Goal: Information Seeking & Learning: Learn about a topic

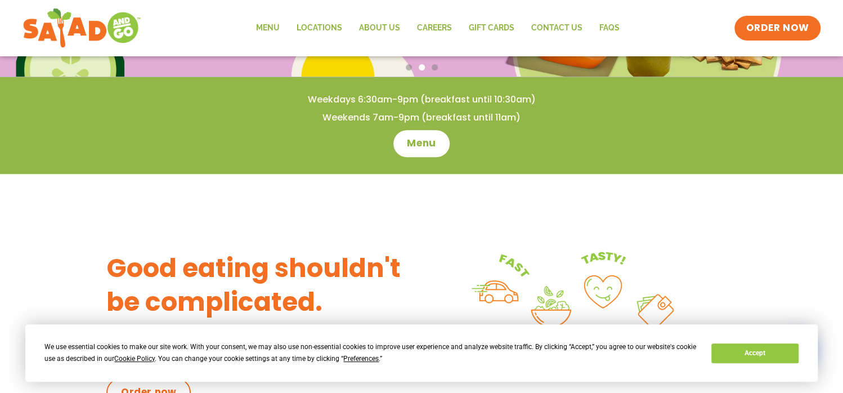
scroll to position [225, 0]
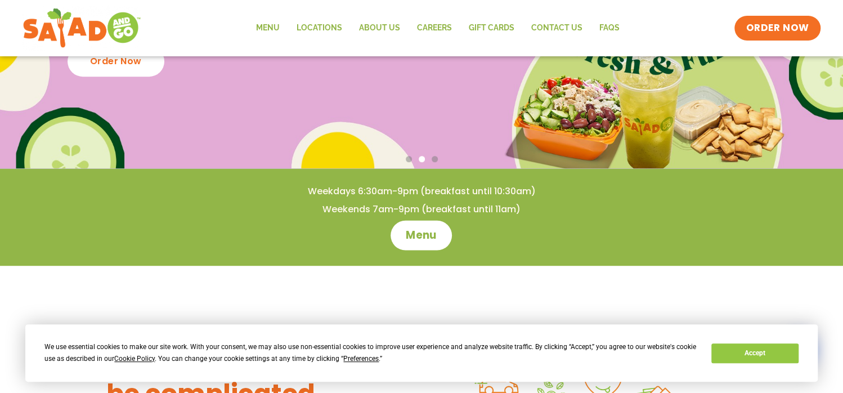
click at [431, 236] on span "Menu" at bounding box center [422, 235] width 32 height 15
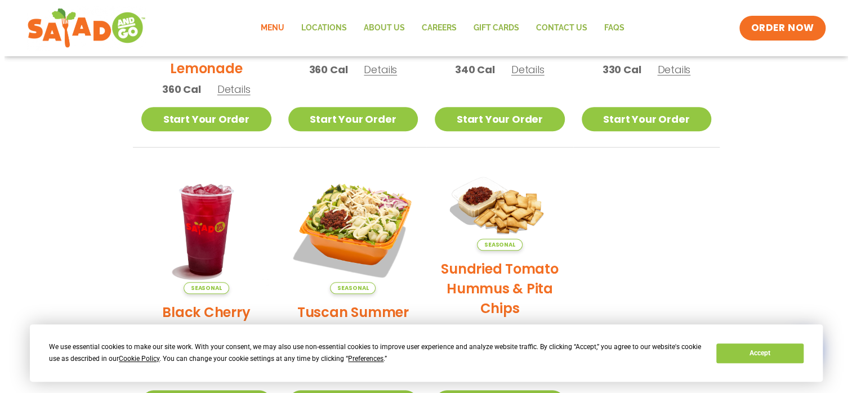
scroll to position [507, 0]
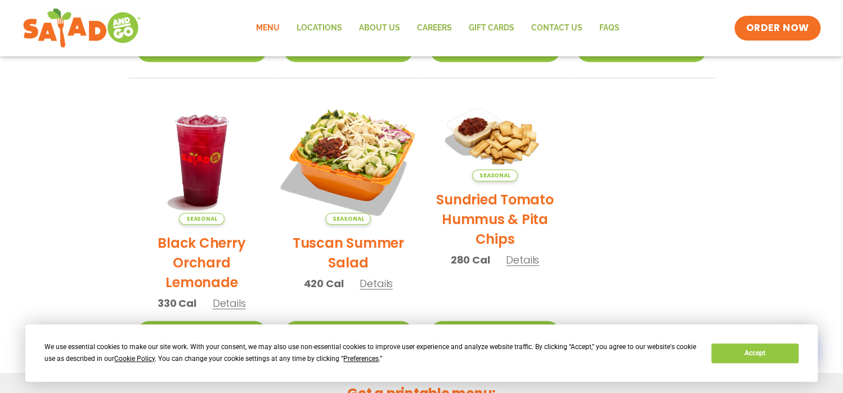
click at [365, 176] on img at bounding box center [348, 159] width 153 height 153
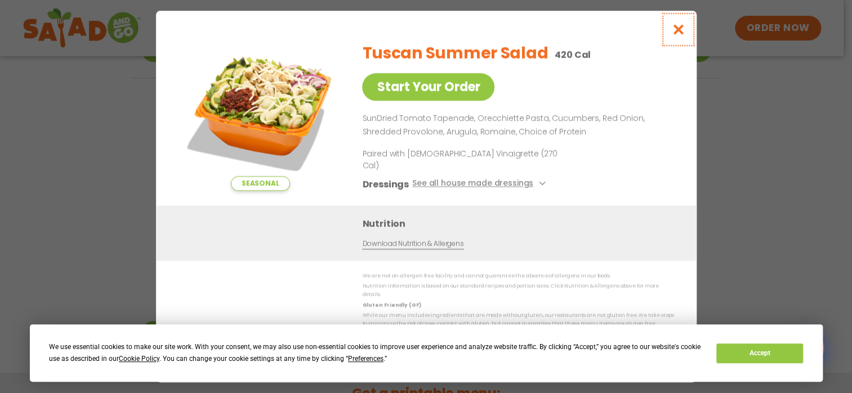
click at [681, 35] on icon "Close modal" at bounding box center [677, 30] width 14 height 12
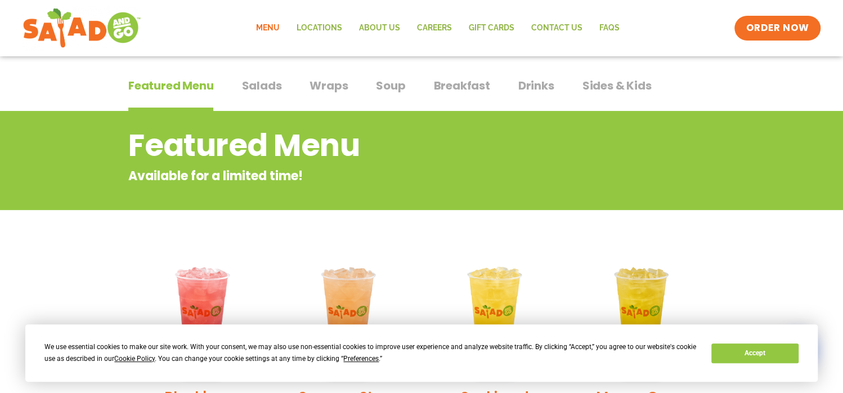
scroll to position [0, 0]
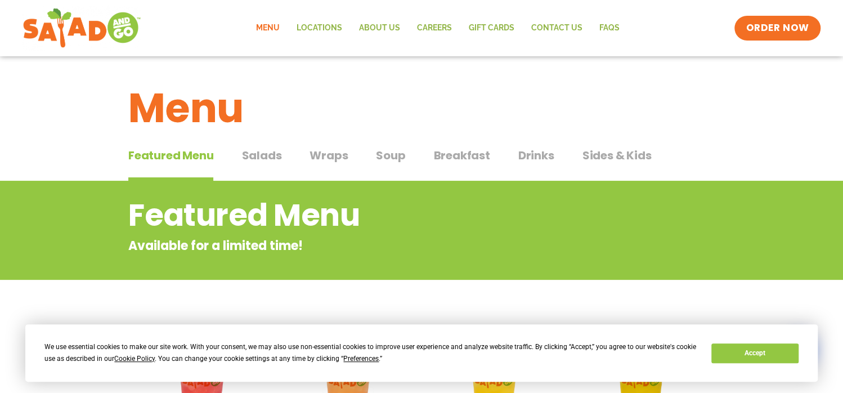
click at [531, 156] on span "Drinks" at bounding box center [536, 155] width 36 height 17
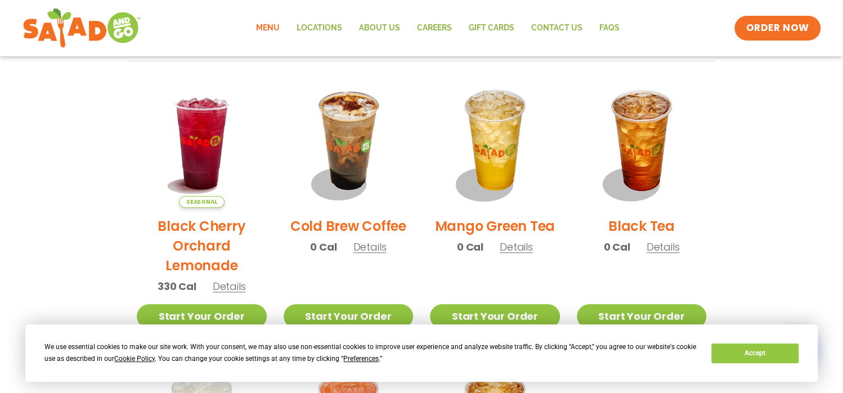
scroll to position [563, 0]
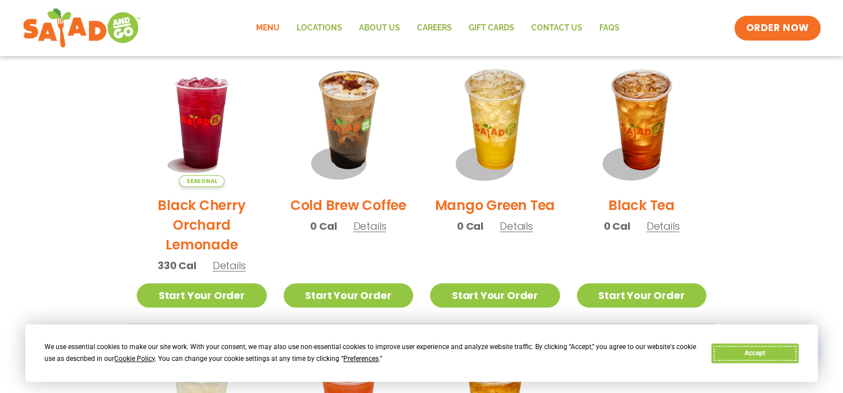
click at [784, 356] on button "Accept" at bounding box center [755, 353] width 87 height 20
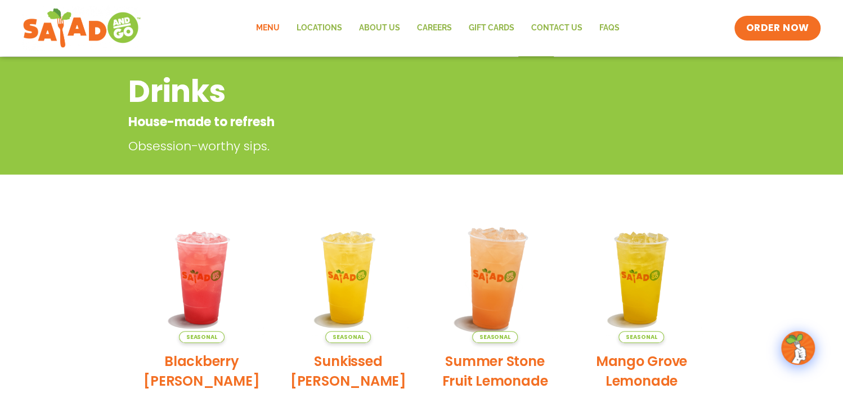
scroll to position [0, 0]
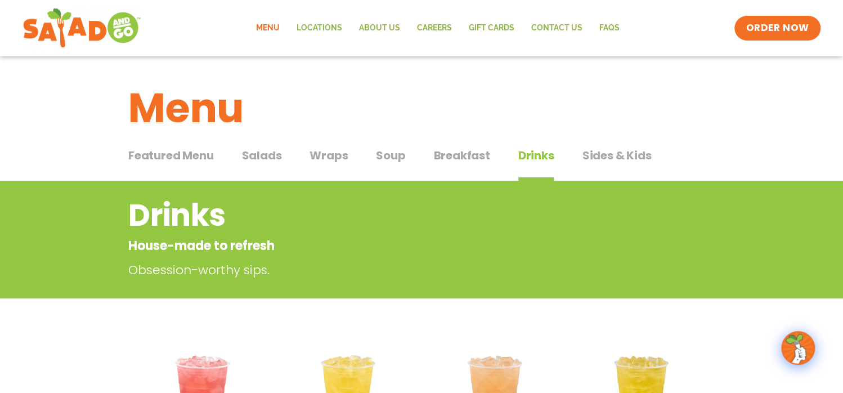
click at [262, 150] on span "Salads" at bounding box center [262, 155] width 40 height 17
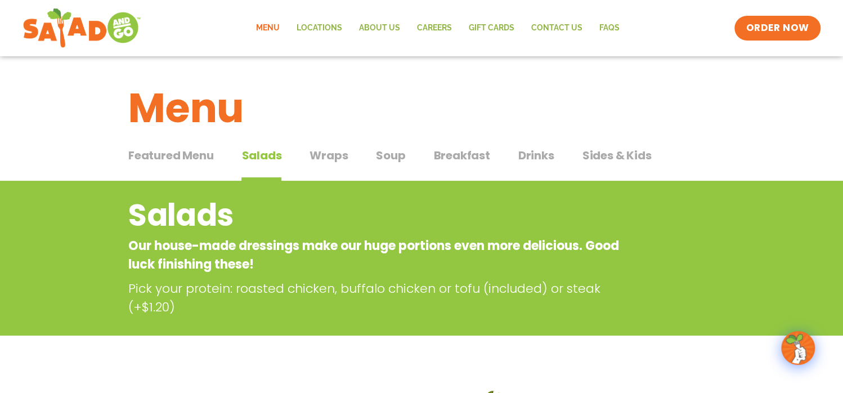
click at [532, 152] on span "Drinks" at bounding box center [536, 155] width 36 height 17
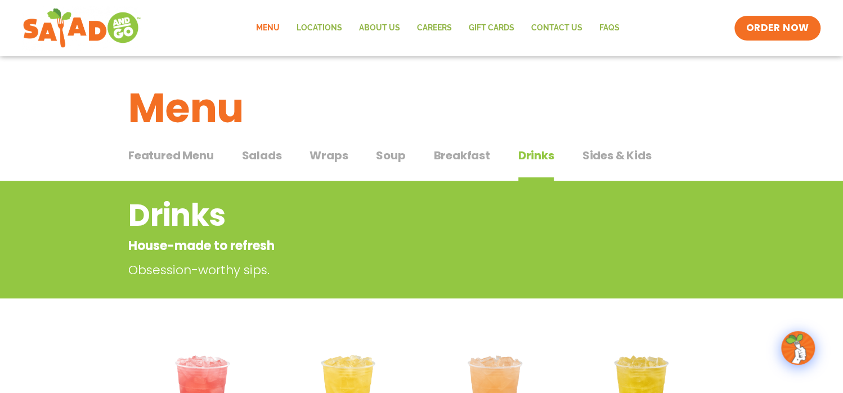
click at [585, 160] on span "Sides & Kids" at bounding box center [616, 155] width 69 height 17
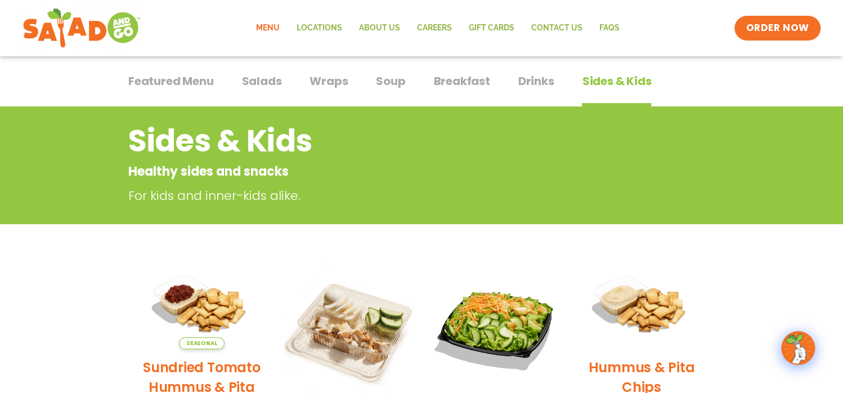
scroll to position [56, 0]
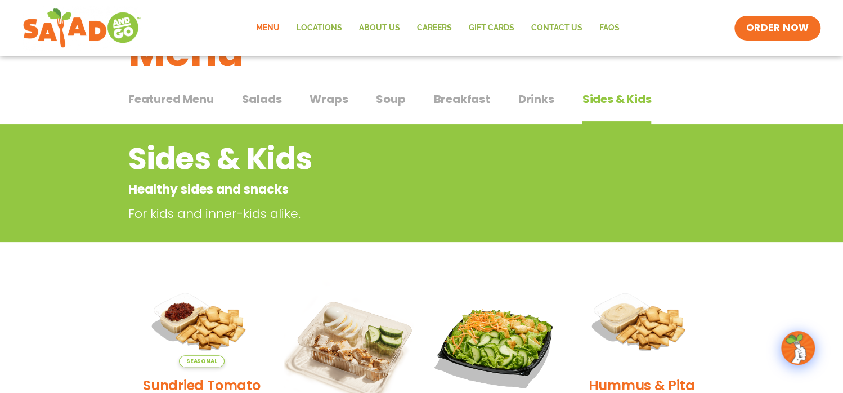
click at [201, 98] on span "Featured Menu" at bounding box center [170, 99] width 85 height 17
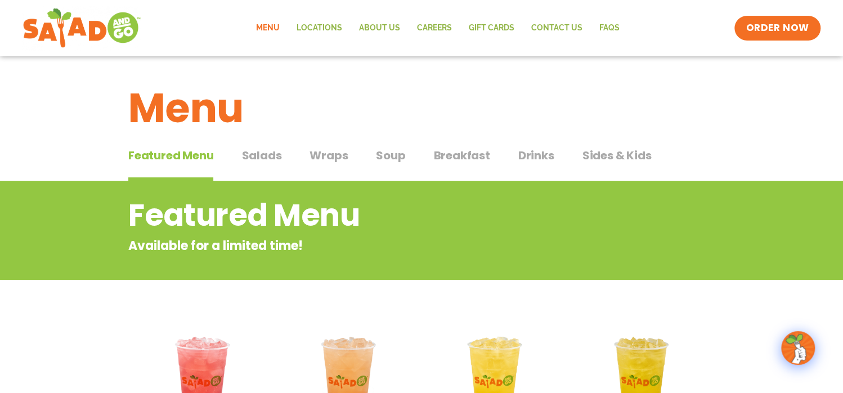
click at [378, 162] on span "Soup" at bounding box center [390, 155] width 29 height 17
